Goal: Information Seeking & Learning: Ask a question

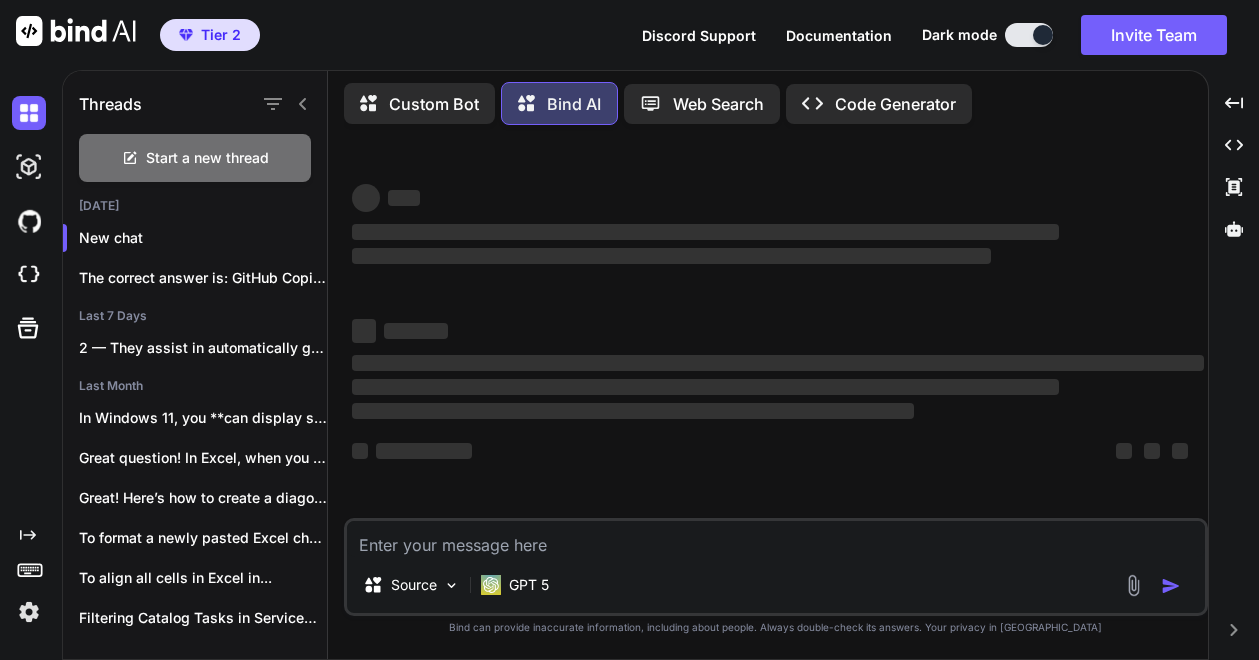
type textarea "x"
click at [705, 543] on textarea at bounding box center [777, 539] width 860 height 36
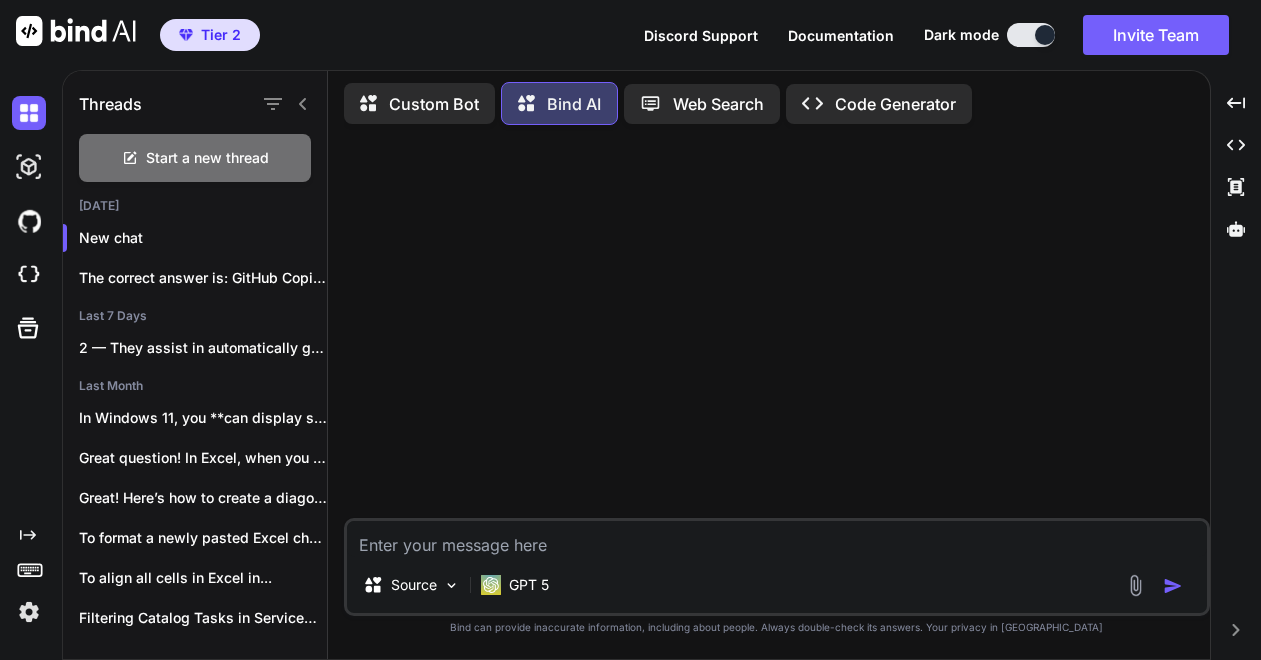
click at [664, 528] on textarea at bounding box center [777, 539] width 860 height 36
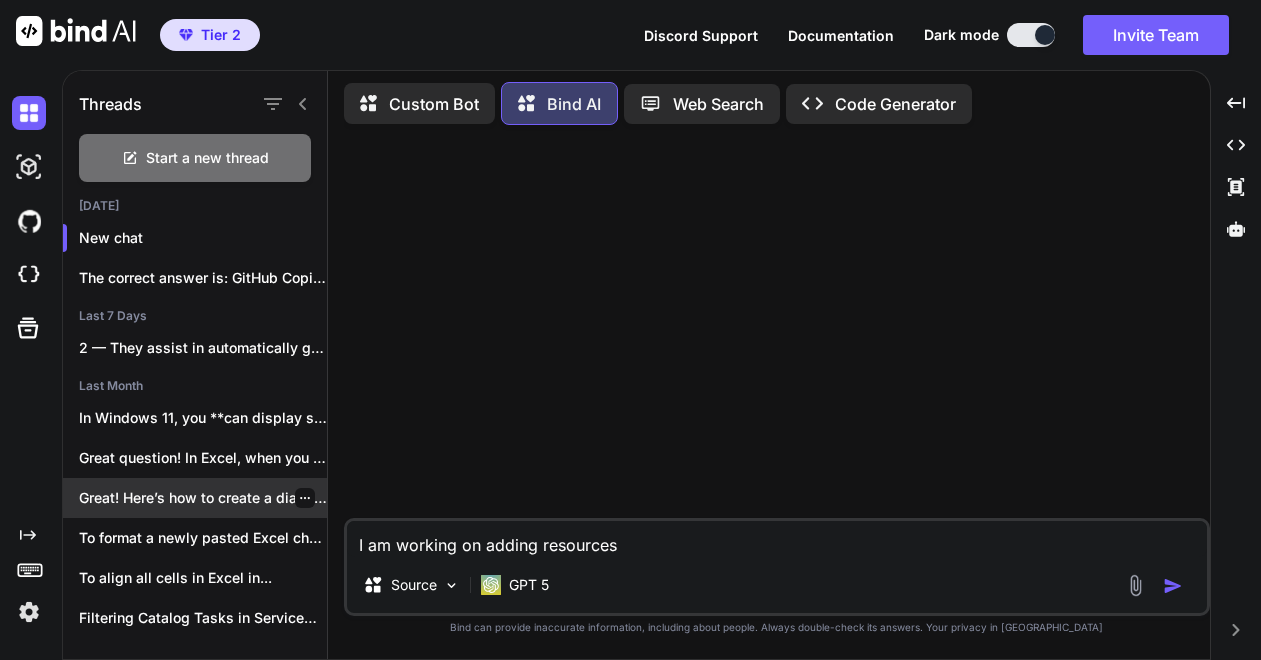
drag, startPoint x: 648, startPoint y: 546, endPoint x: 200, endPoint y: 478, distance: 453.0
click at [200, 478] on div "Threads Start a new thread [DATE] New chat The correct answer is: GitHub Copilo…" at bounding box center [636, 362] width 1147 height 593
type textarea "What's the concept of RFQ and RFP in project mangement"
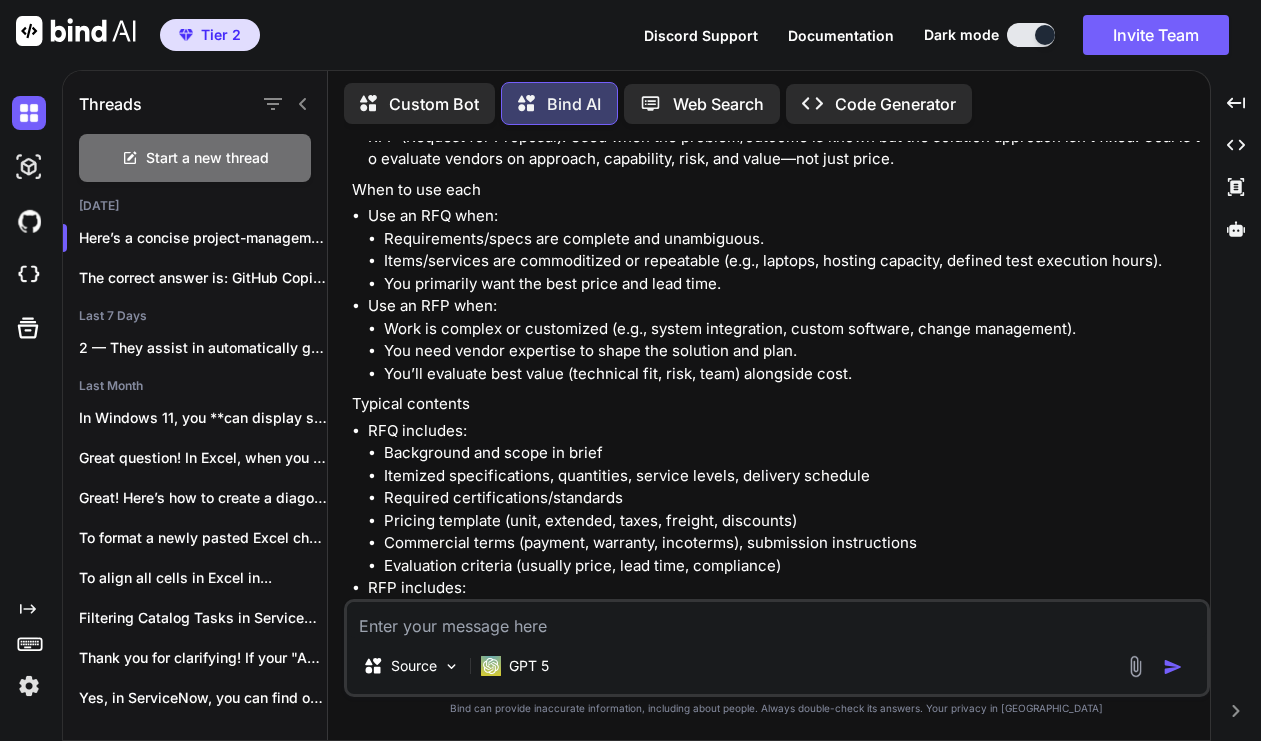
scroll to position [300, 0]
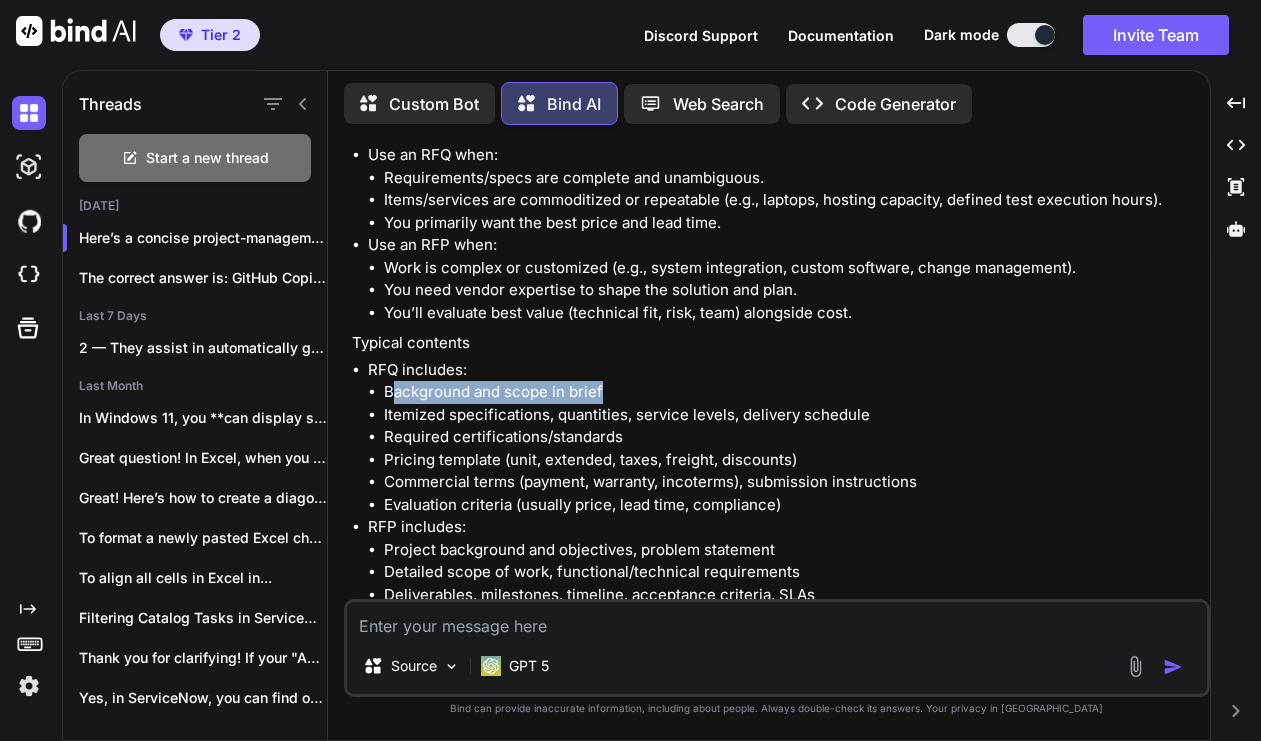
drag, startPoint x: 390, startPoint y: 390, endPoint x: 615, endPoint y: 401, distance: 225.2
click at [615, 401] on li "Background and scope in brief" at bounding box center [795, 392] width 822 height 23
click at [418, 415] on li "Itemized specifications, quantities, service levels, delivery schedule" at bounding box center [795, 415] width 822 height 23
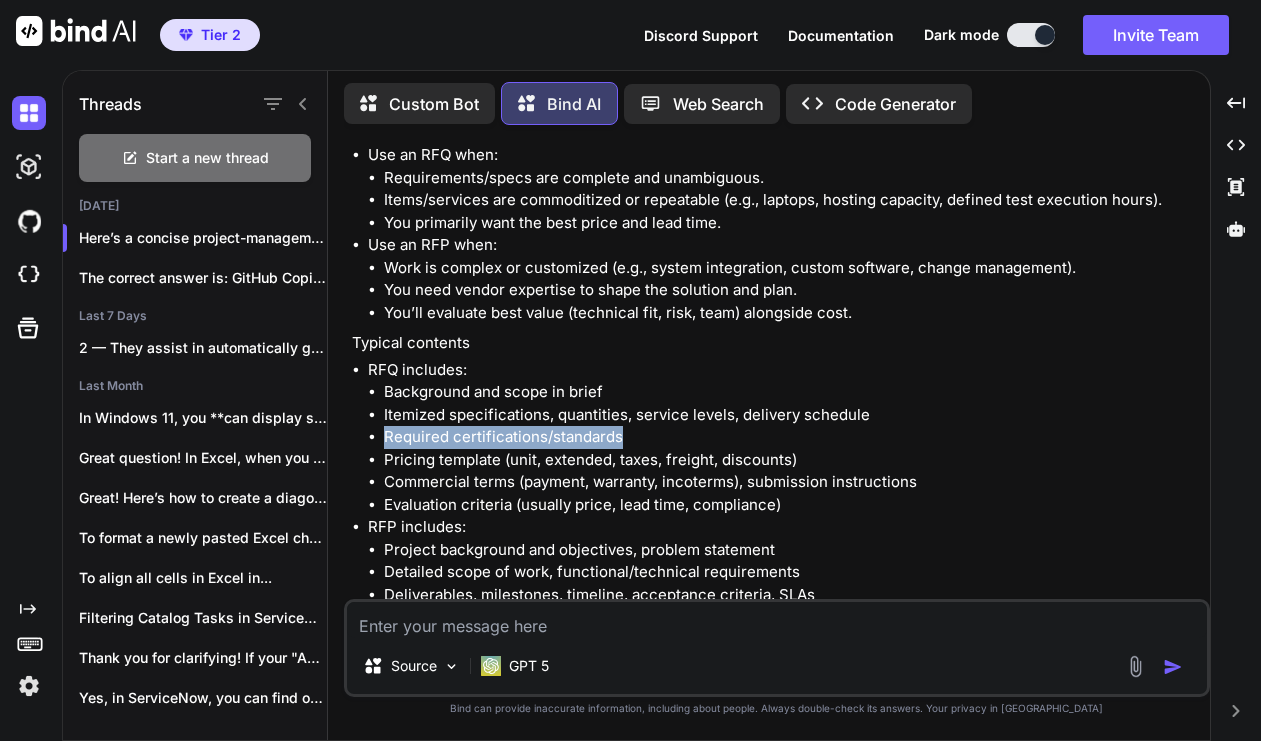
drag, startPoint x: 388, startPoint y: 434, endPoint x: 648, endPoint y: 446, distance: 260.2
click at [648, 446] on li "Required certifications/standards" at bounding box center [795, 437] width 822 height 23
click at [449, 469] on li "Pricing template (unit, extended, taxes, freight, discounts)" at bounding box center [795, 460] width 822 height 23
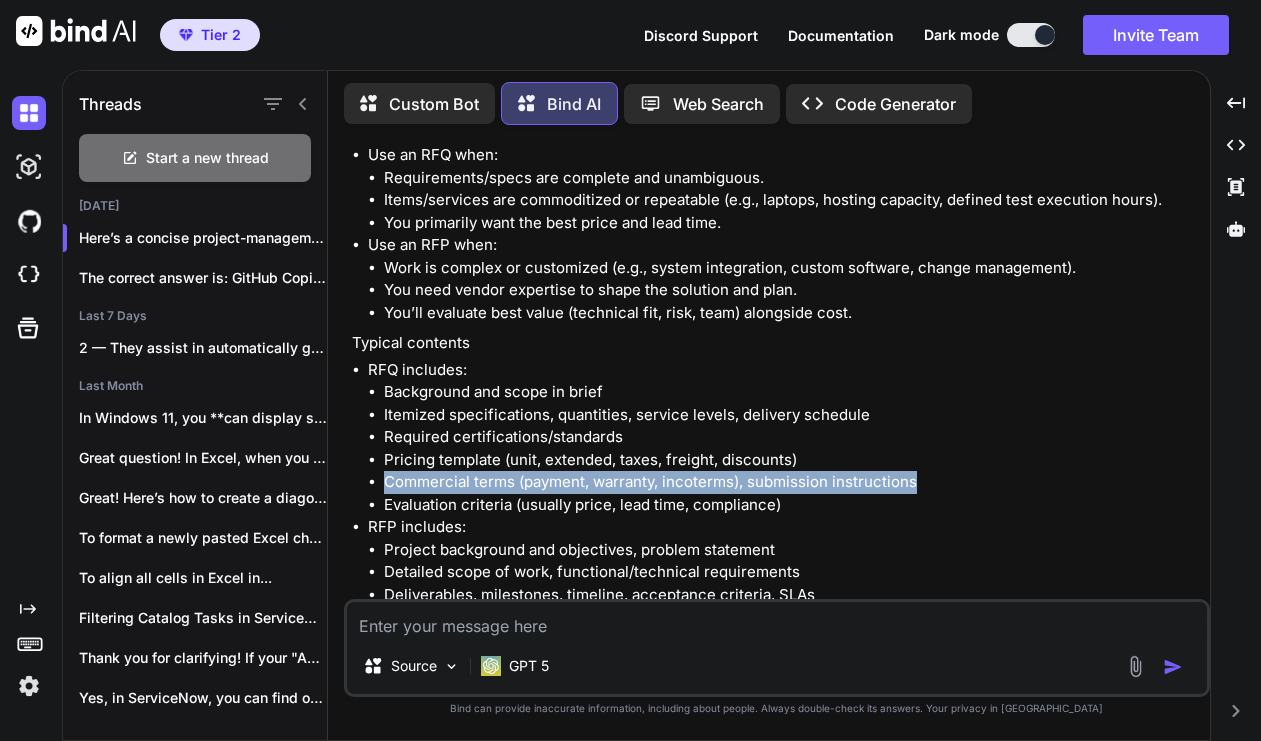
drag, startPoint x: 378, startPoint y: 481, endPoint x: 968, endPoint y: 480, distance: 589.8
click at [968, 480] on ul "Background and scope in brief Itemized specifications, quantities, service leve…" at bounding box center [787, 448] width 838 height 135
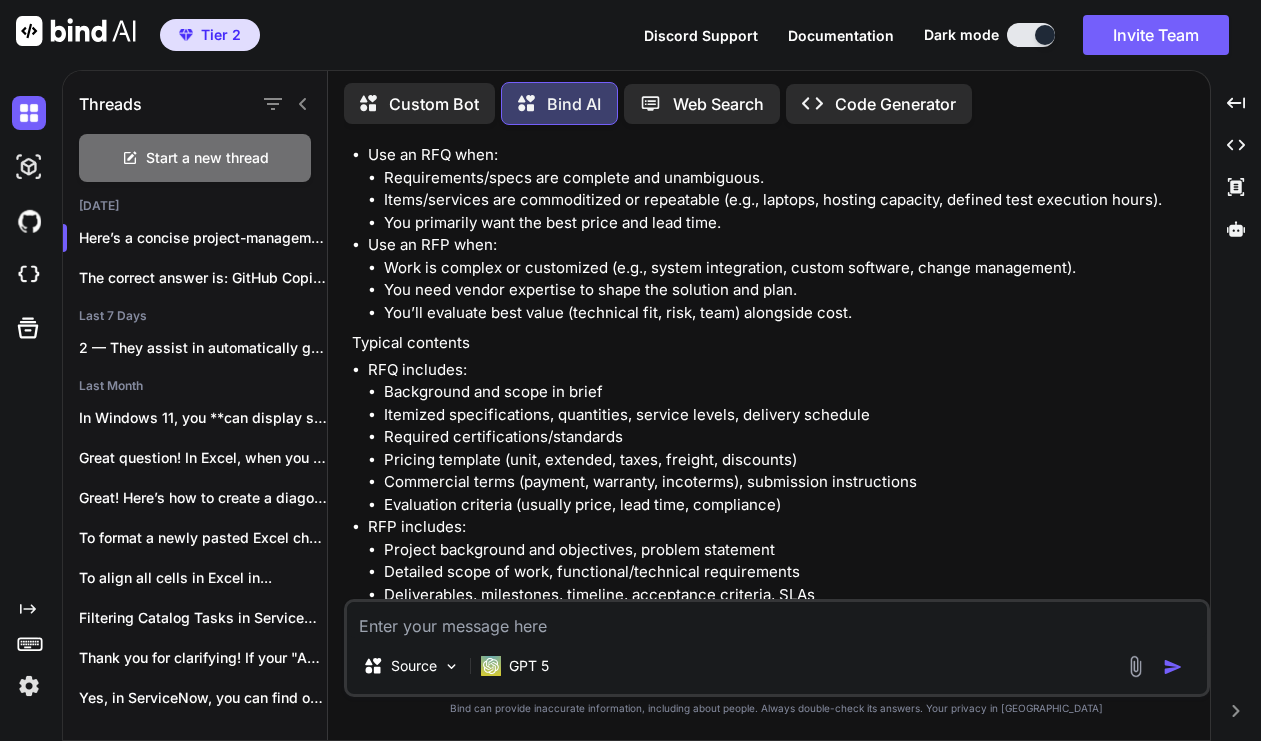
click at [477, 514] on li "Evaluation criteria (usually price, lead time, compliance)" at bounding box center [795, 505] width 822 height 23
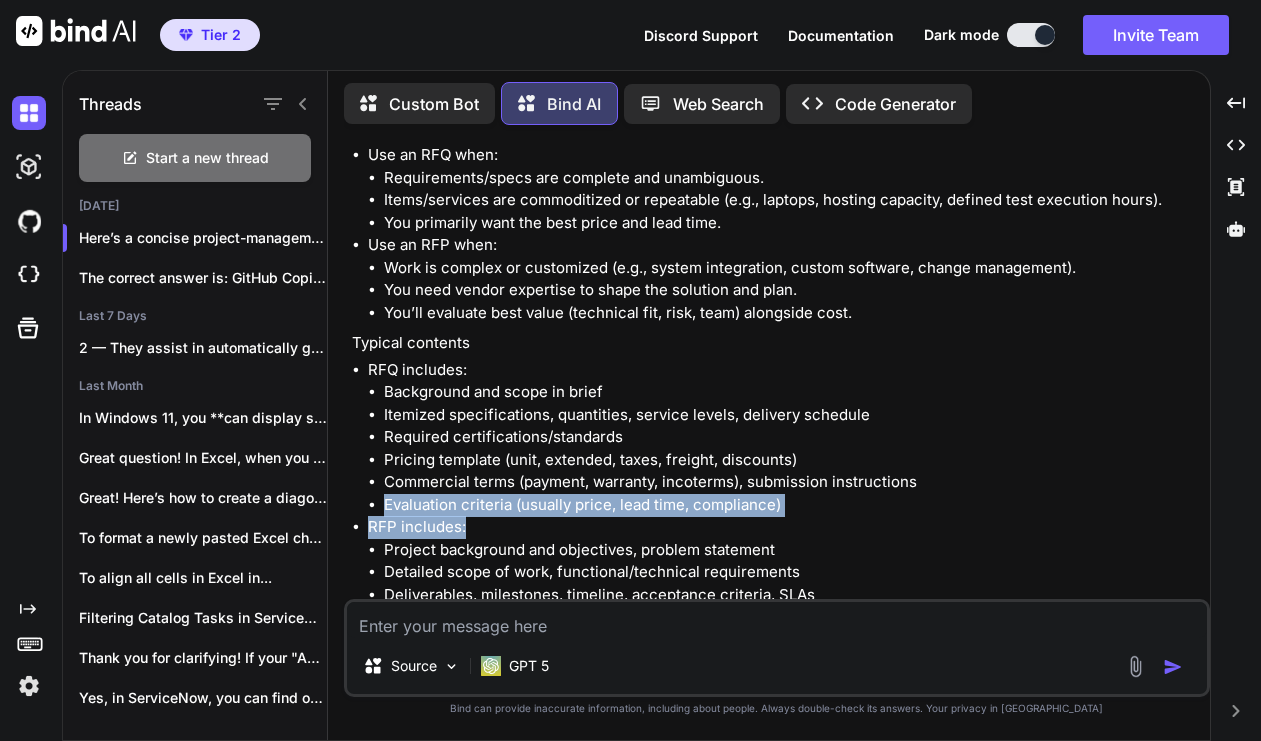
drag, startPoint x: 388, startPoint y: 503, endPoint x: 827, endPoint y: 517, distance: 439.1
click at [827, 517] on ul "RFQ includes: Background and scope in brief Itemized specifications, quantities…" at bounding box center [779, 528] width 854 height 338
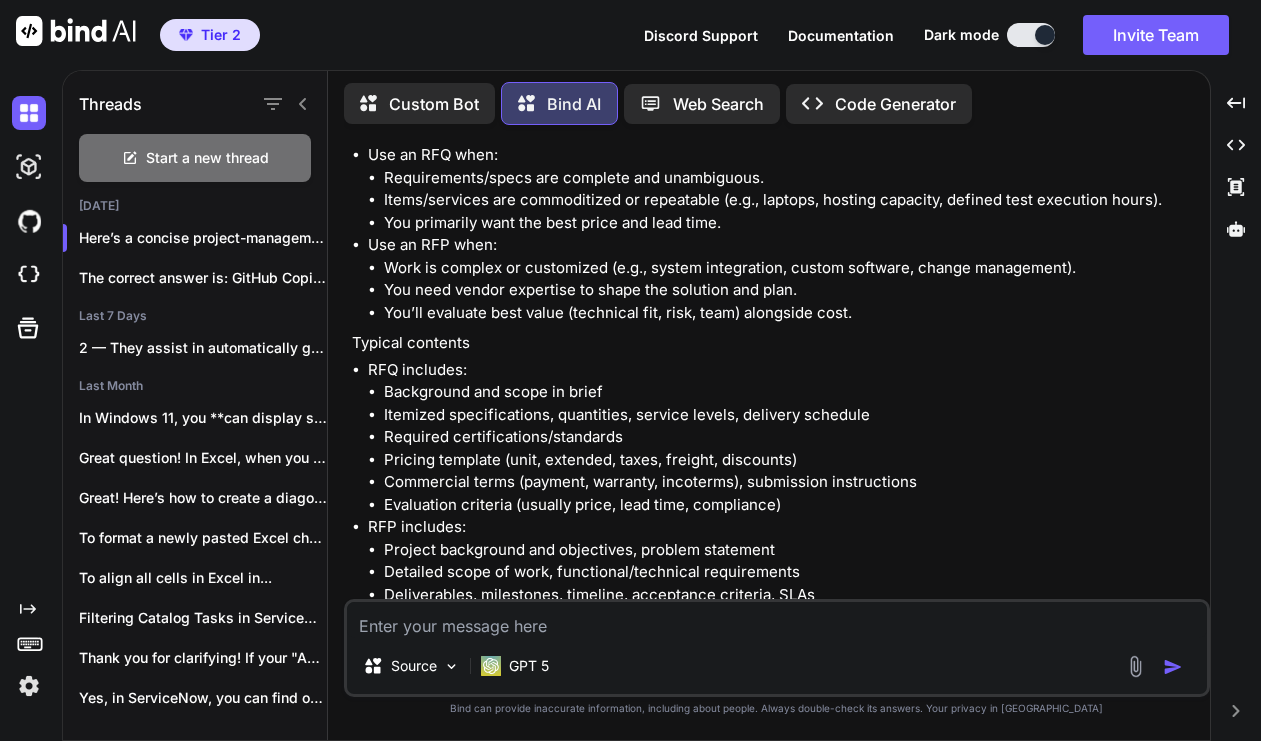
click at [520, 588] on li "Deliverables, milestones, timeline, acceptance criteria, SLAs" at bounding box center [795, 595] width 822 height 23
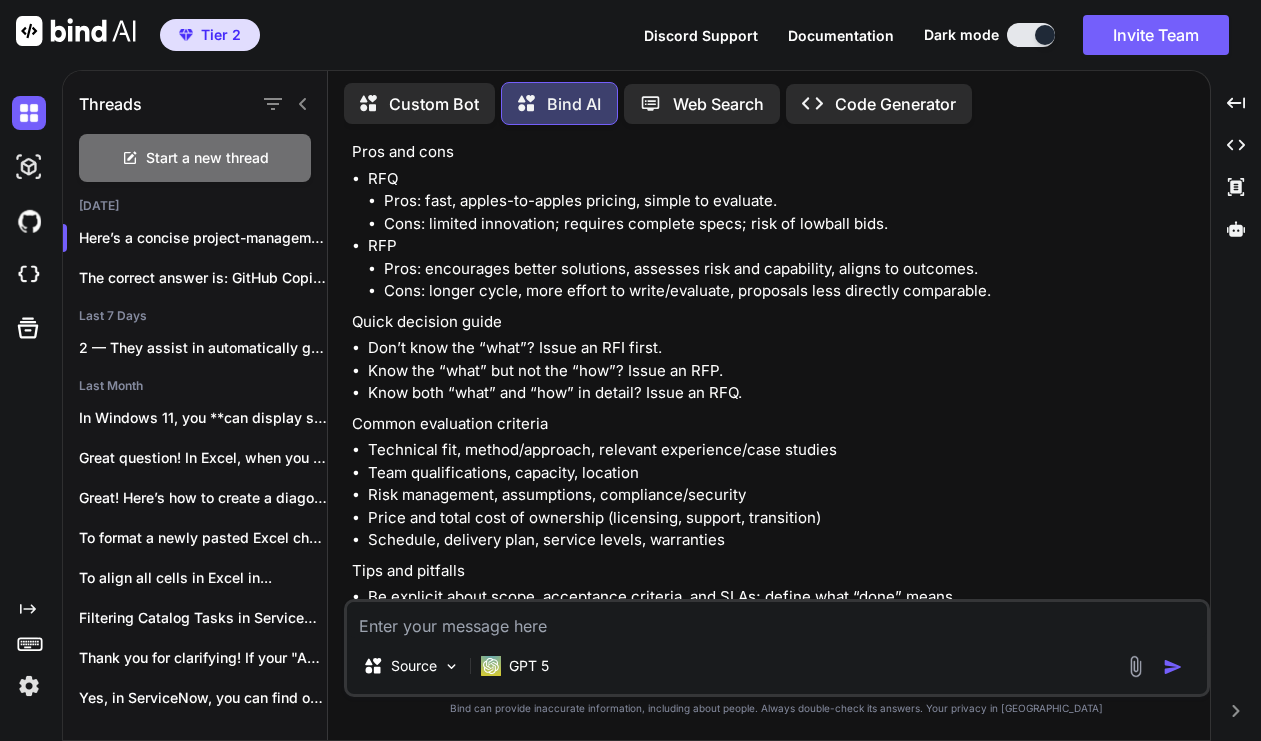
scroll to position [1515, 0]
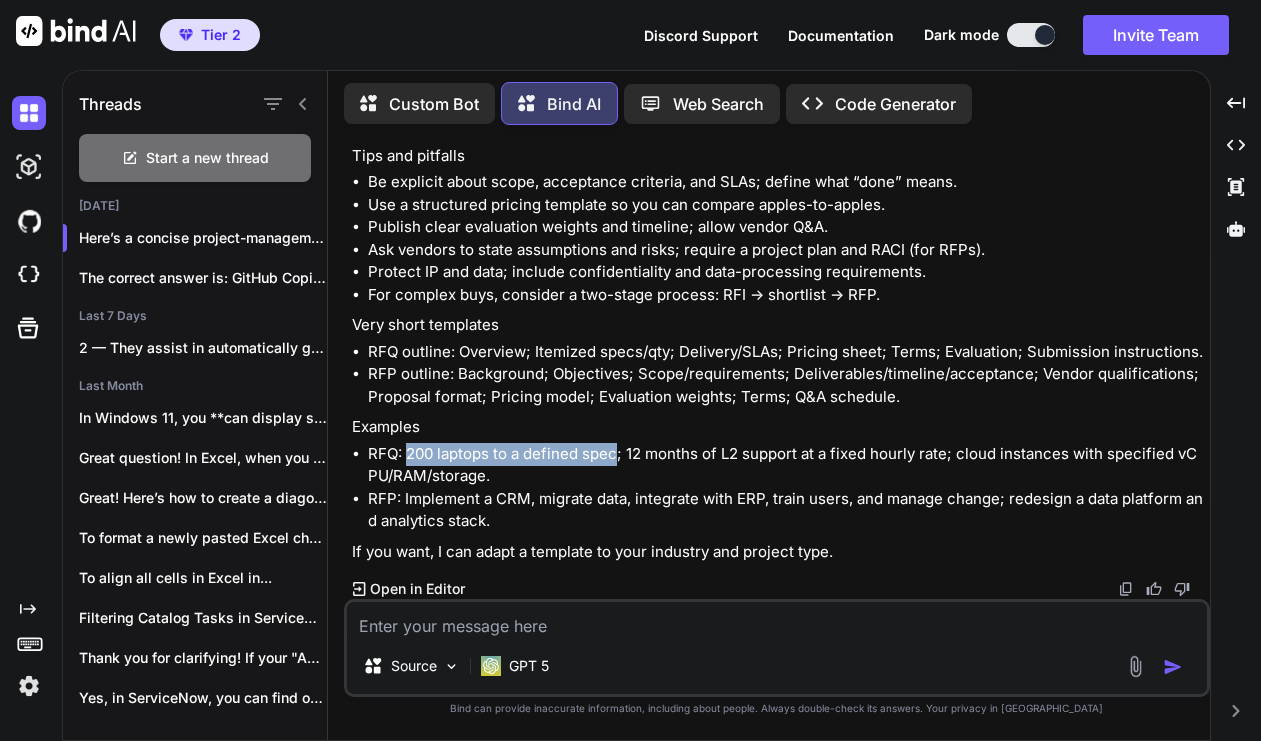
drag, startPoint x: 410, startPoint y: 450, endPoint x: 618, endPoint y: 455, distance: 208.0
click at [618, 455] on li "RFQ: 200 laptops to a defined spec; 12 months of L2 support at a fixed hourly r…" at bounding box center [787, 465] width 838 height 45
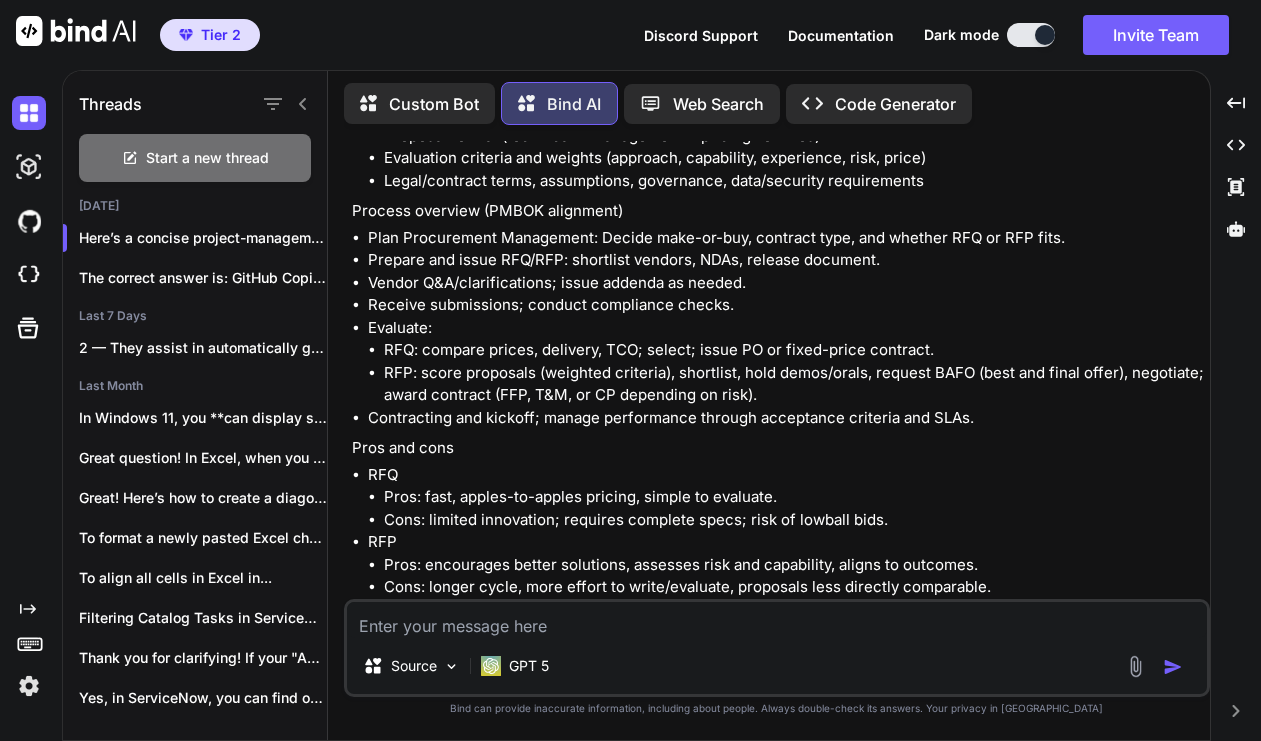
scroll to position [815, 0]
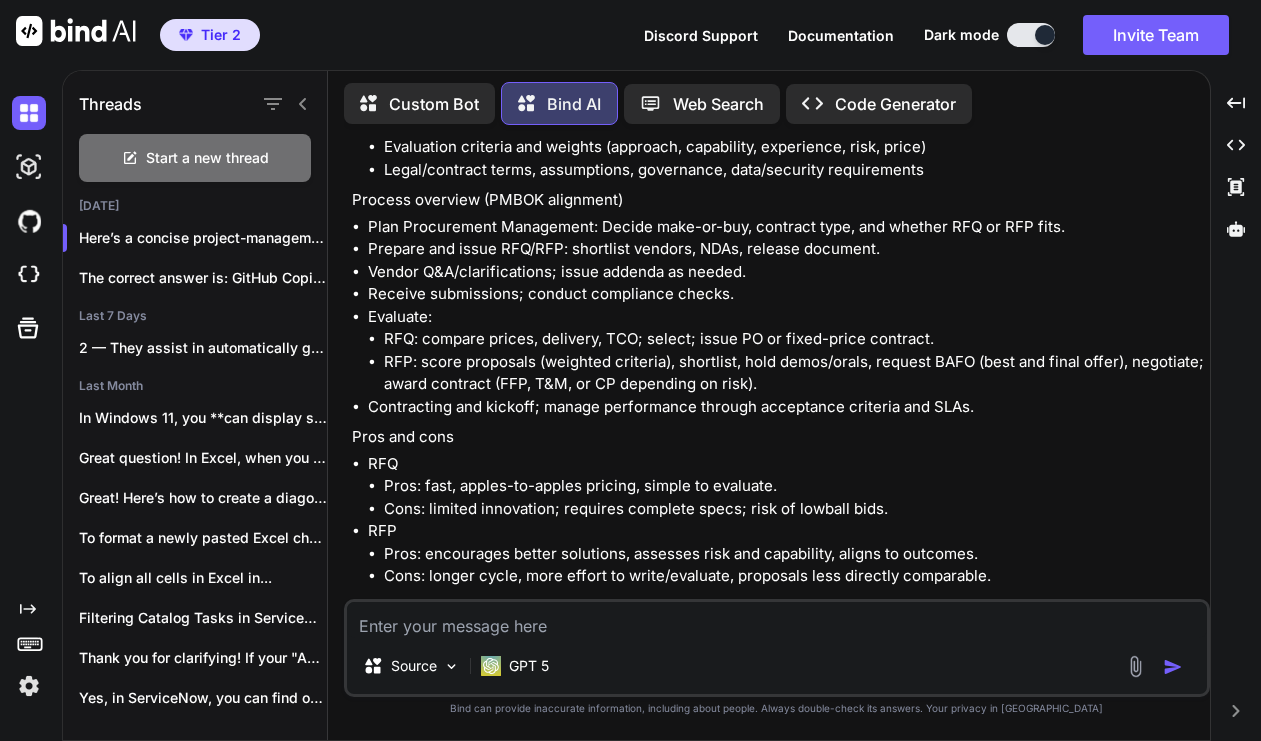
click at [661, 588] on textarea at bounding box center [777, 620] width 860 height 36
click at [359, 588] on textarea "Whether transition revenue needs to be amortized in the steady state?" at bounding box center [777, 620] width 860 height 36
click at [912, 588] on textarea ""Whether transition revenue needs to be amortized in the steady state?" at bounding box center [777, 620] width 860 height 36
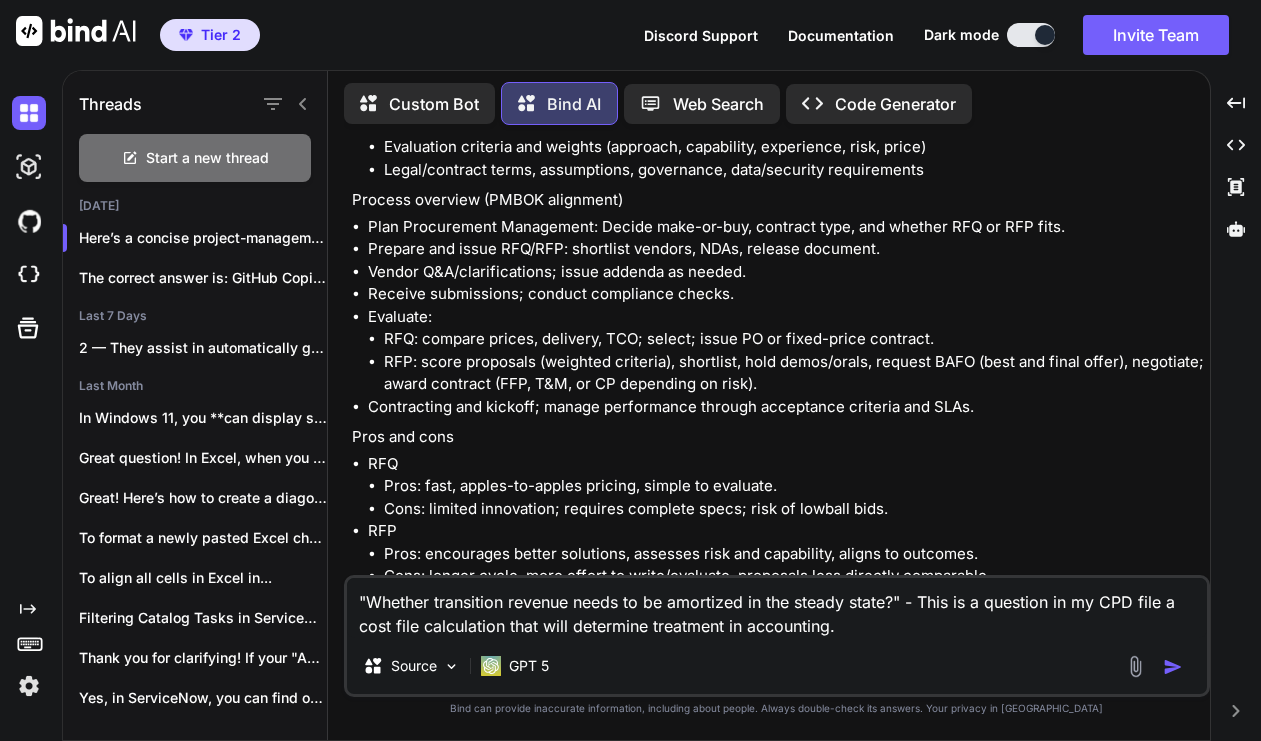
click at [885, 588] on div ""Whether transition revenue needs to be amortized in the steady state?" - This …" at bounding box center [777, 636] width 866 height 122
click at [886, 588] on textarea ""Whether transition revenue needs to be amortized in the steady state?" - This …" at bounding box center [777, 608] width 860 height 60
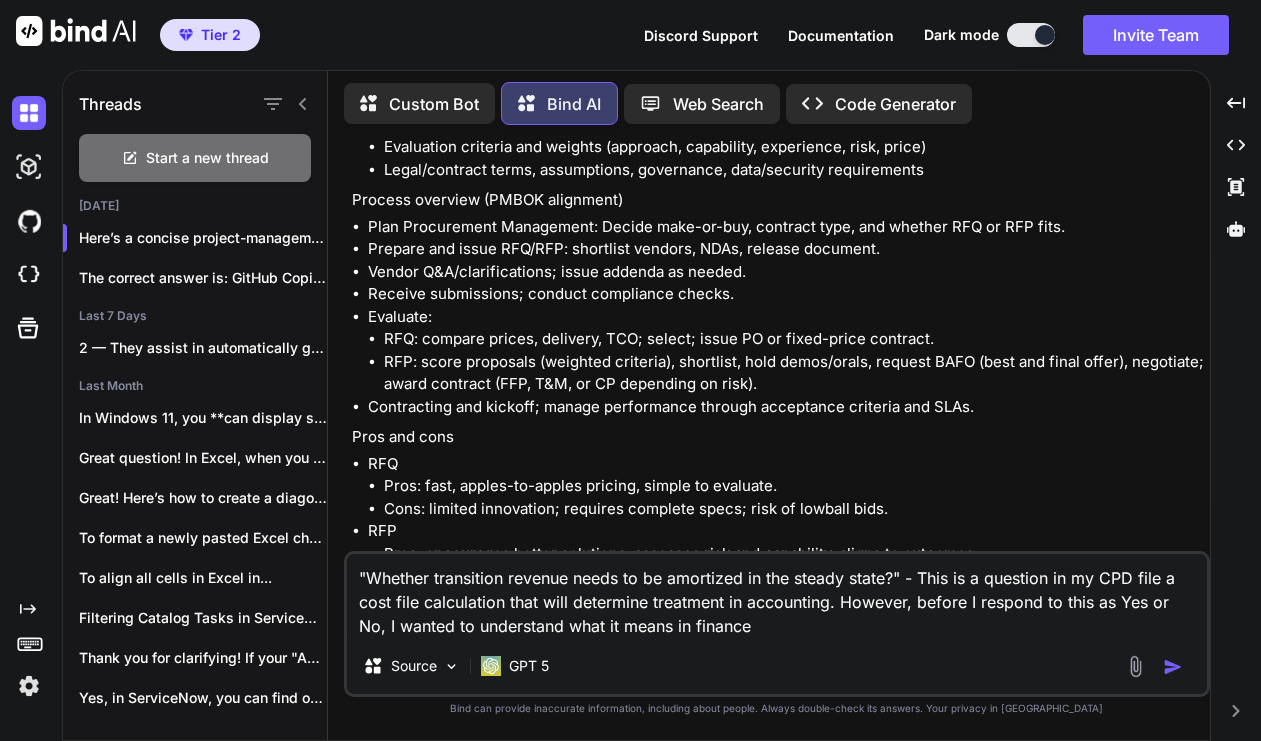
type textarea ""Whether transition revenue needs to be amortized in the steady state?" - This …"
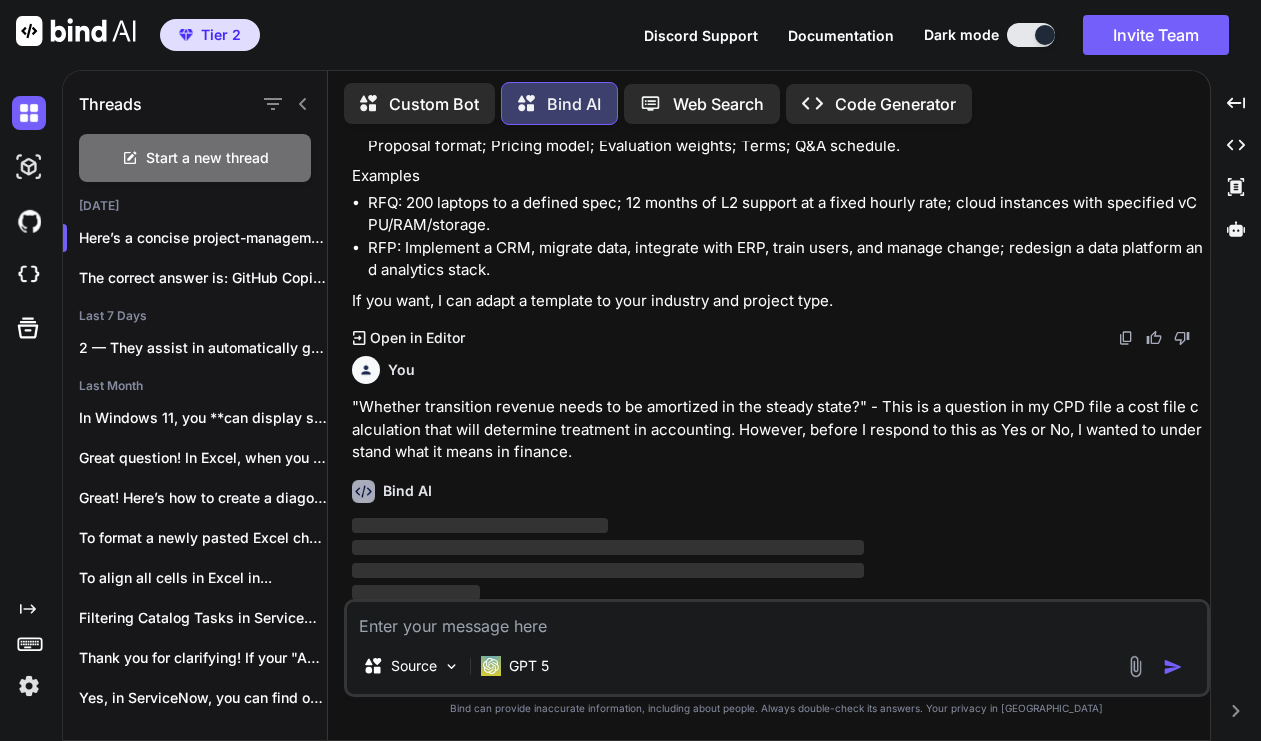
scroll to position [1771, 0]
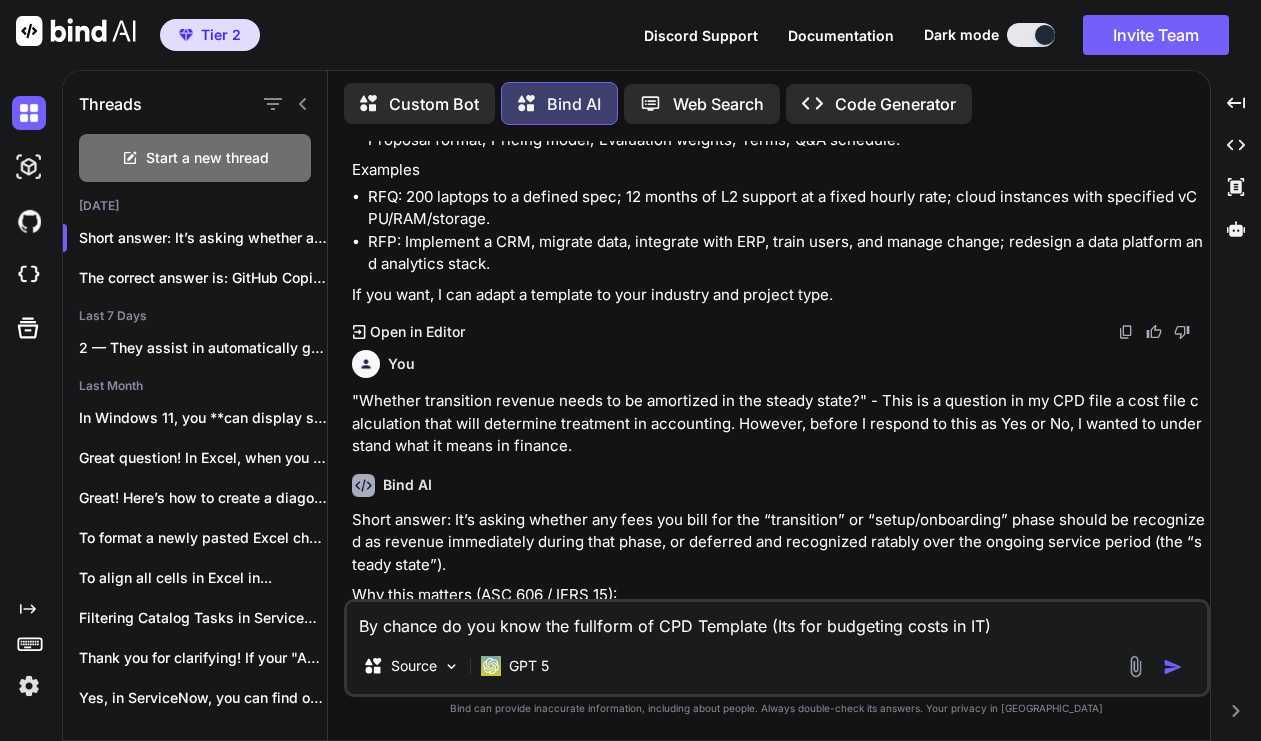
type textarea "By chance do you know the full form of CPD Template (Its for budgeting costs in…"
click at [1021, 588] on textarea "By chance do you know the full form of CPD Template (Its for budgeting costs in…" at bounding box center [777, 620] width 860 height 36
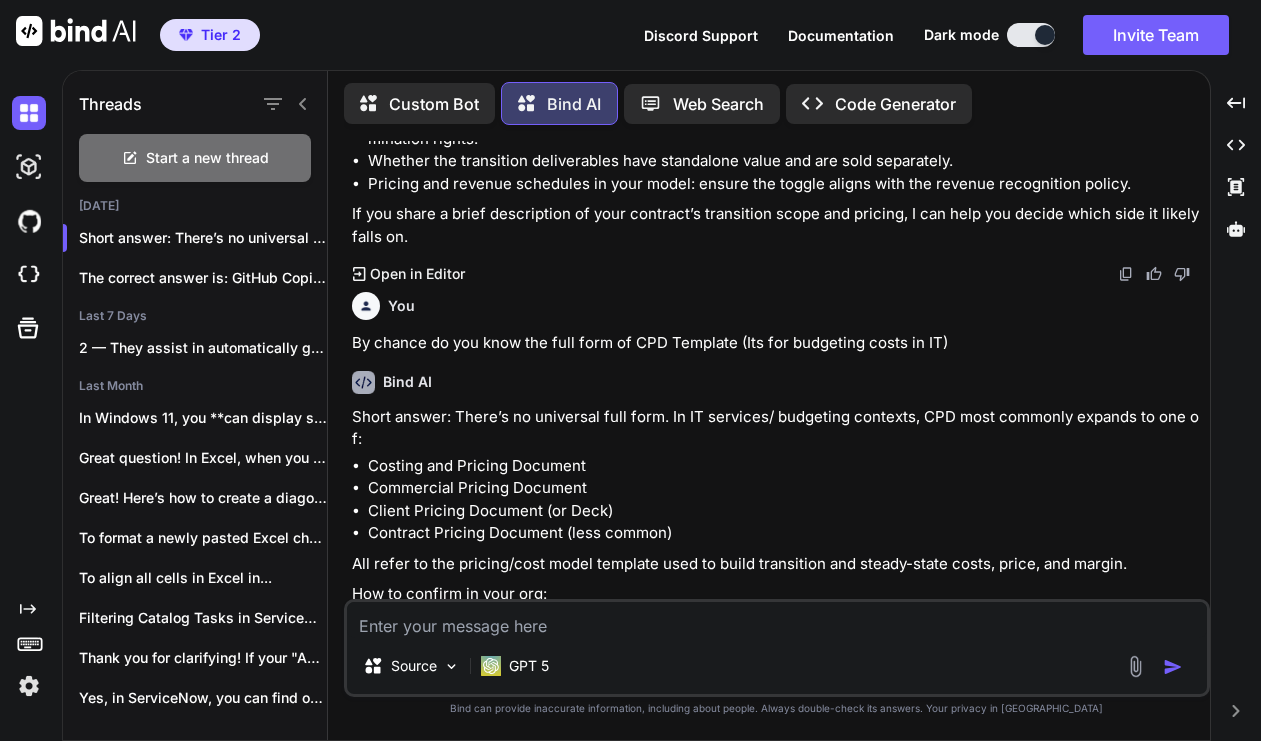
scroll to position [3032, 0]
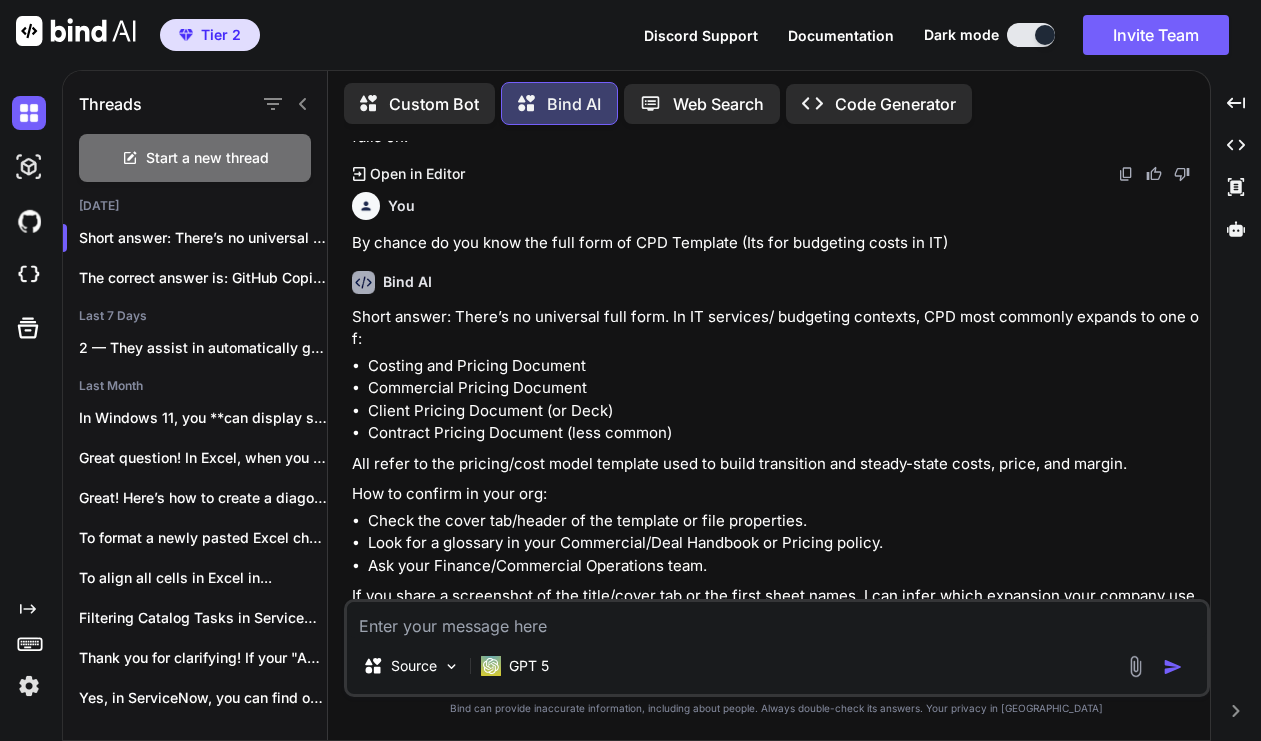
click at [676, 588] on textarea at bounding box center [777, 620] width 860 height 36
type textarea "What might PCM stand for? This appears in the P^L Statement"
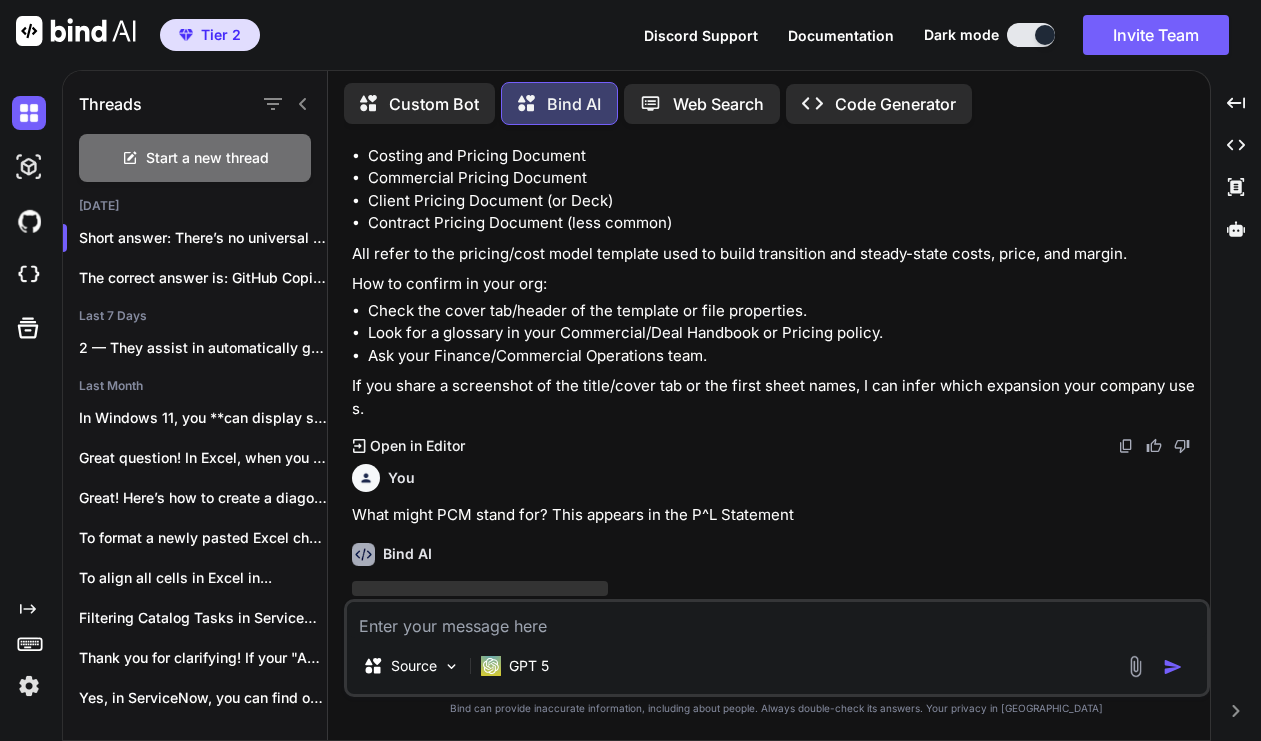
scroll to position [3243, 0]
click at [654, 588] on textarea at bounding box center [777, 620] width 860 height 36
type textarea "I"
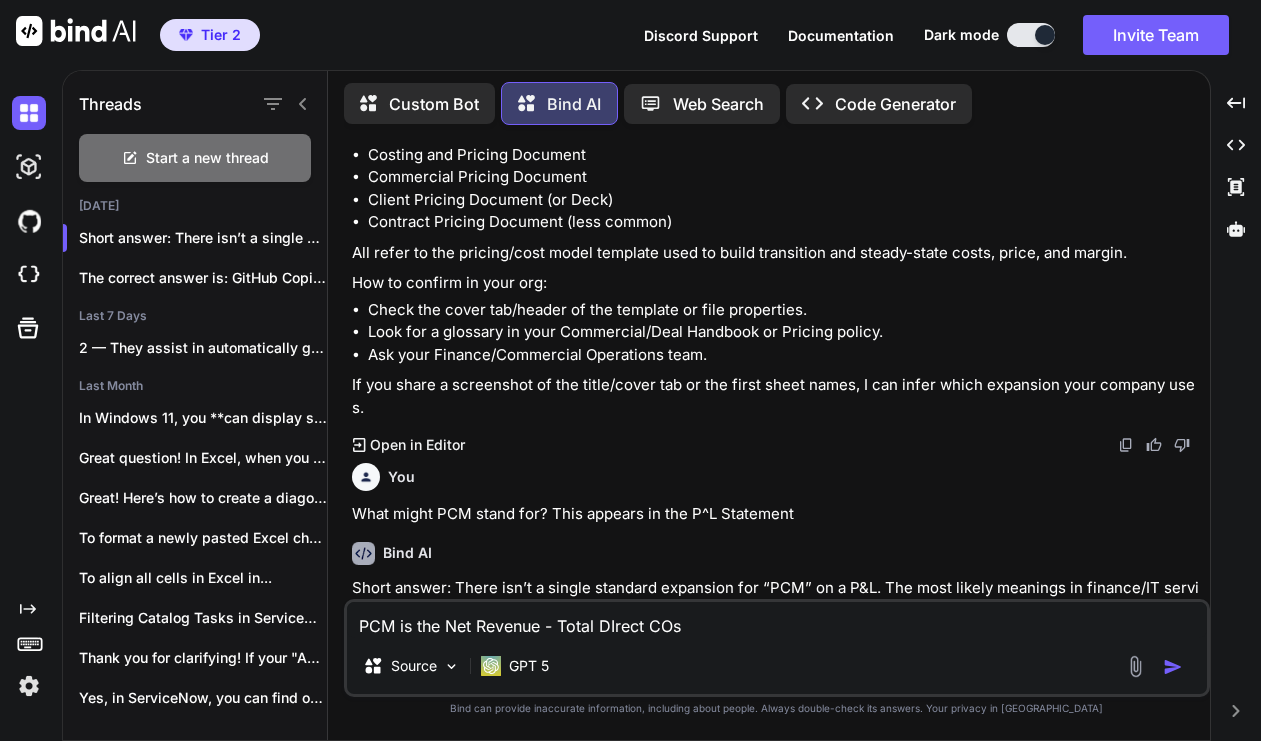
type textarea "PCM is the Net Revenue - Total DIrect COst"
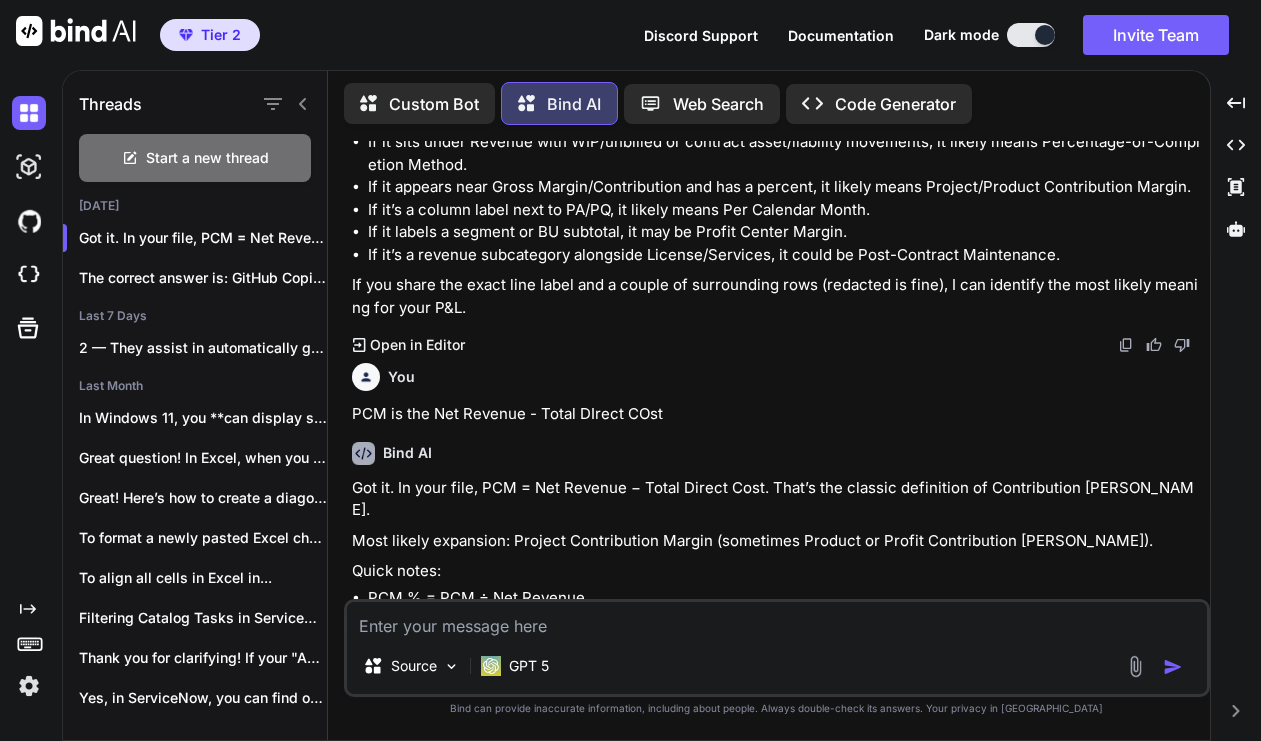
scroll to position [4052, 0]
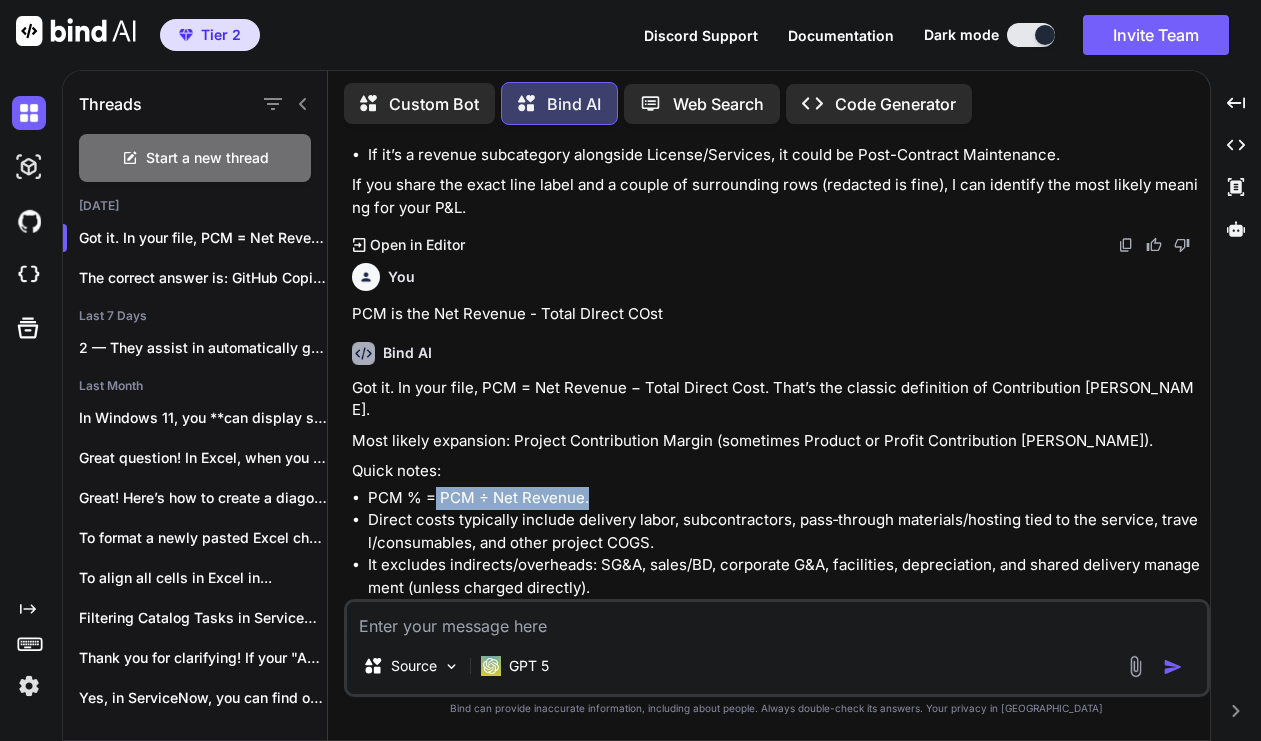
drag, startPoint x: 433, startPoint y: 404, endPoint x: 588, endPoint y: 404, distance: 154.9
click at [588, 487] on li "PCM % = PCM ÷ Net Revenue." at bounding box center [787, 498] width 838 height 23
drag, startPoint x: 367, startPoint y: 428, endPoint x: 538, endPoint y: 433, distance: 171.0
click at [538, 487] on ul "PCM % = PCM ÷ Net Revenue. Direct costs typically include delivery labor, subco…" at bounding box center [779, 543] width 854 height 113
click at [498, 509] on li "Direct costs typically include delivery labor, subcontractors, pass‑through mat…" at bounding box center [787, 531] width 838 height 45
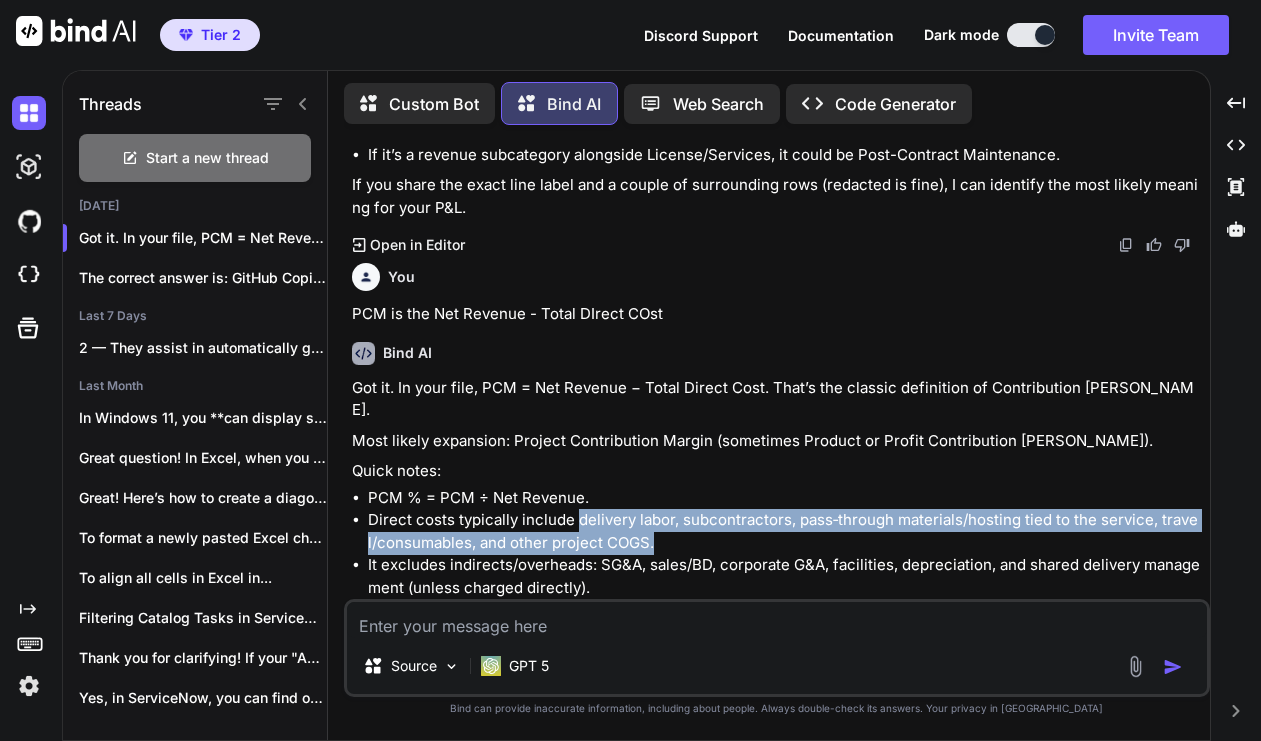
drag, startPoint x: 580, startPoint y: 431, endPoint x: 691, endPoint y: 451, distance: 112.8
click at [691, 509] on li "Direct costs typically include delivery labor, subcontractors, pass‑through mat…" at bounding box center [787, 531] width 838 height 45
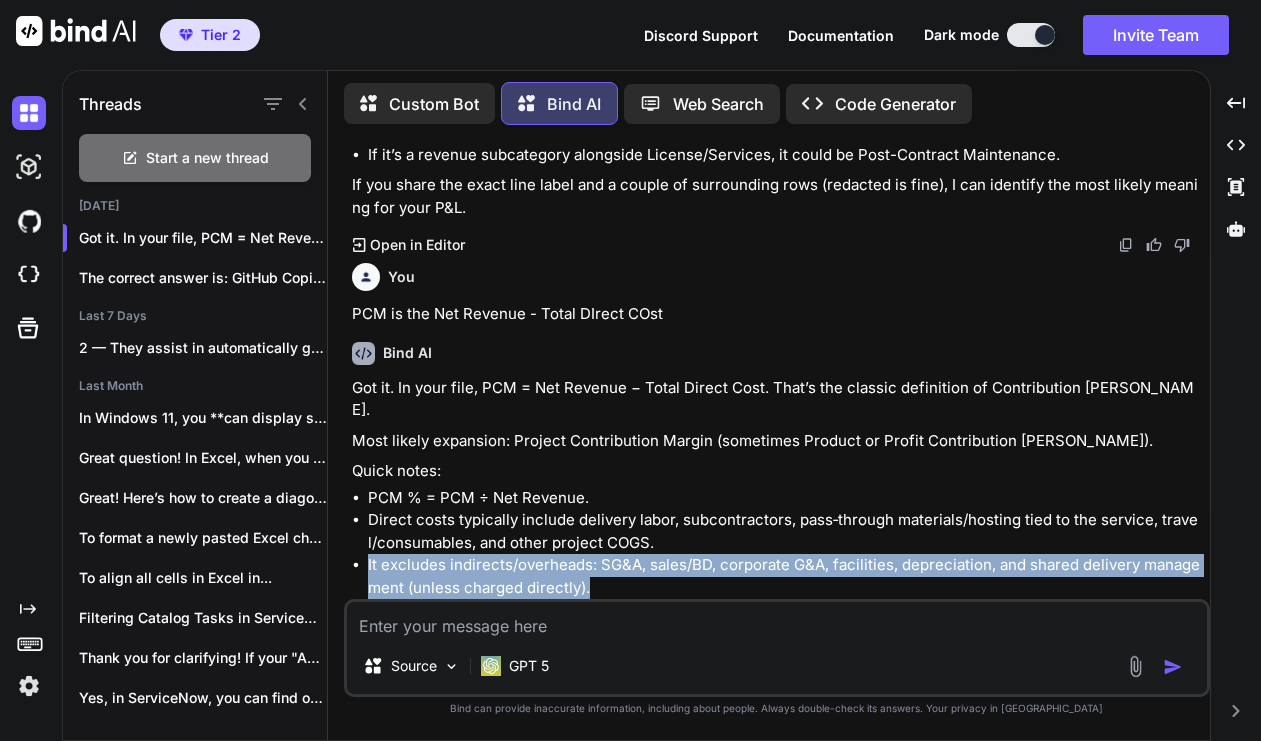
drag, startPoint x: 368, startPoint y: 480, endPoint x: 759, endPoint y: 494, distance: 391.1
click at [759, 554] on li "It excludes indirects/overheads: SG&A, sales/BD, corporate G&A, facilities, dep…" at bounding box center [787, 576] width 838 height 45
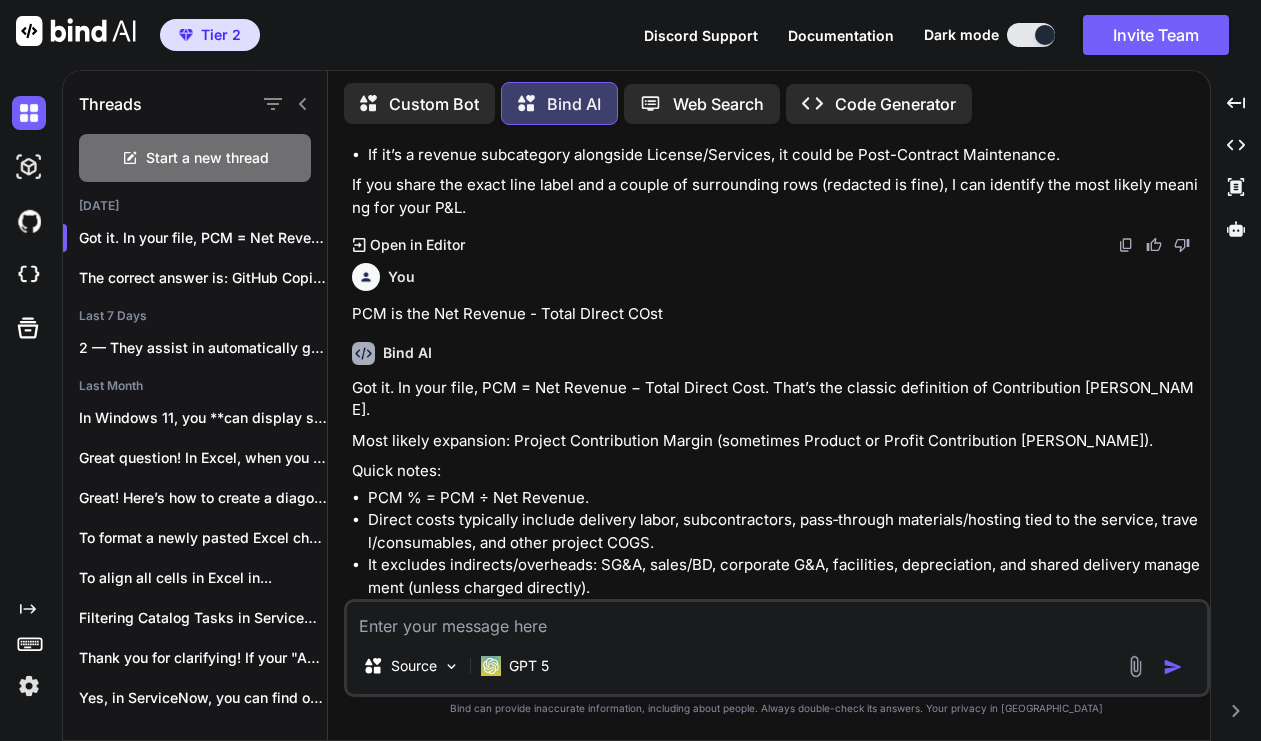
drag, startPoint x: 504, startPoint y: 523, endPoint x: 533, endPoint y: 527, distance: 29.3
click at [533, 588] on p "Example: Net revenue 1,000; direct costs 700 → PCM 300; PCM% 30%." at bounding box center [779, 618] width 854 height 23
drag, startPoint x: 649, startPoint y: 531, endPoint x: 680, endPoint y: 530, distance: 31.0
click at [680, 588] on p "Example: Net revenue 1,000; direct costs 700 → PCM 300; PCM% 30%." at bounding box center [779, 618] width 854 height 23
click at [697, 588] on textarea at bounding box center [777, 620] width 860 height 36
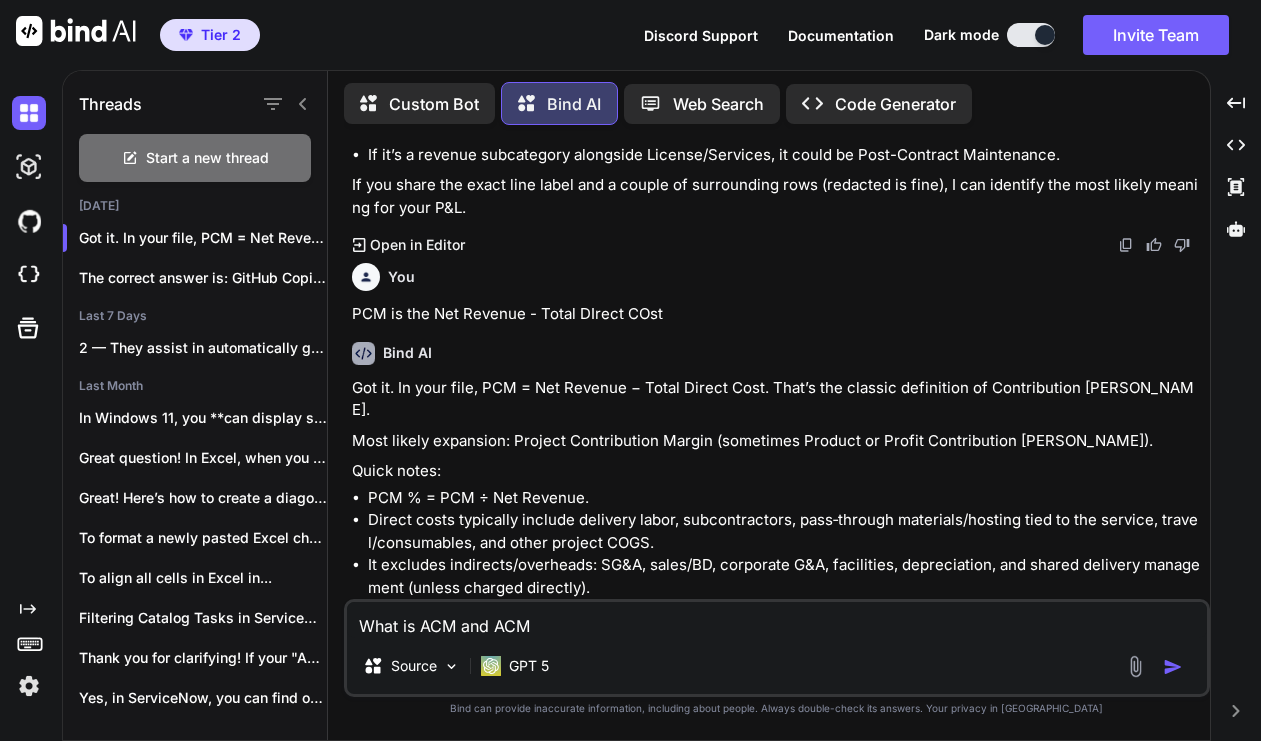
type textarea "What is ACM and ACM%"
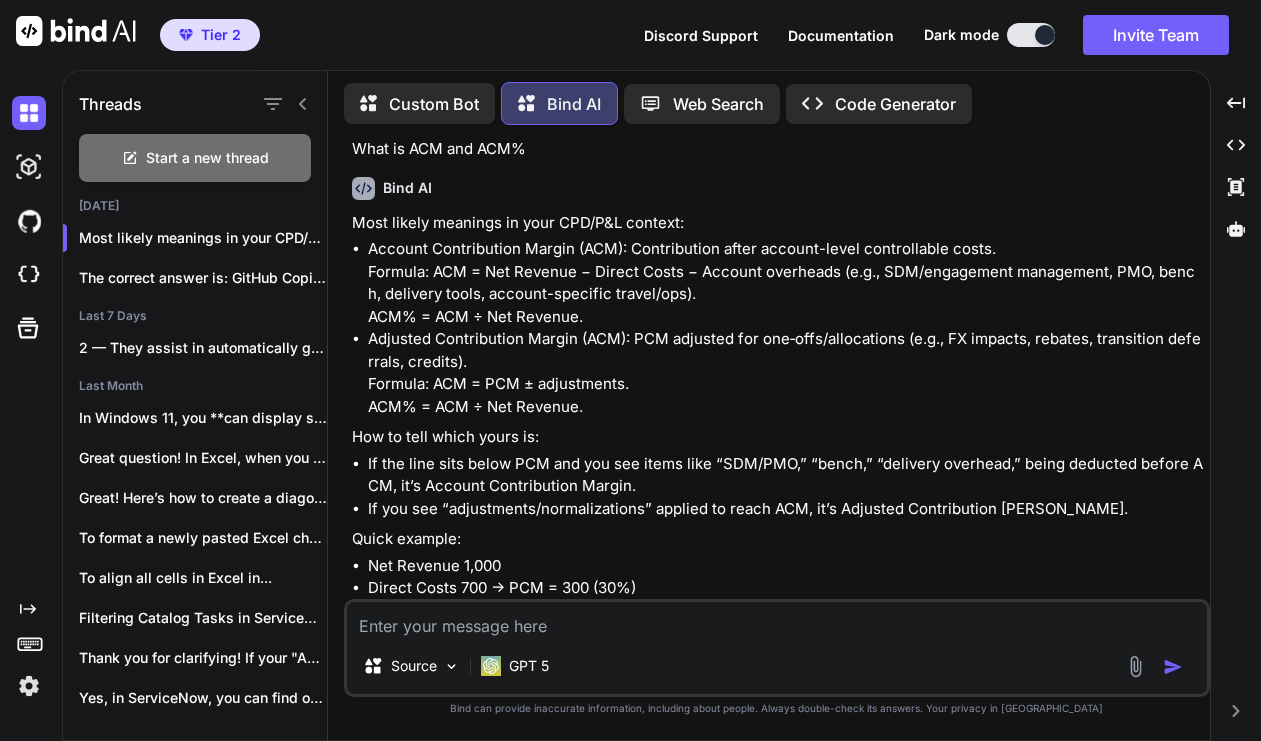
scroll to position [4558, 0]
